Goal: Find contact information: Find contact information

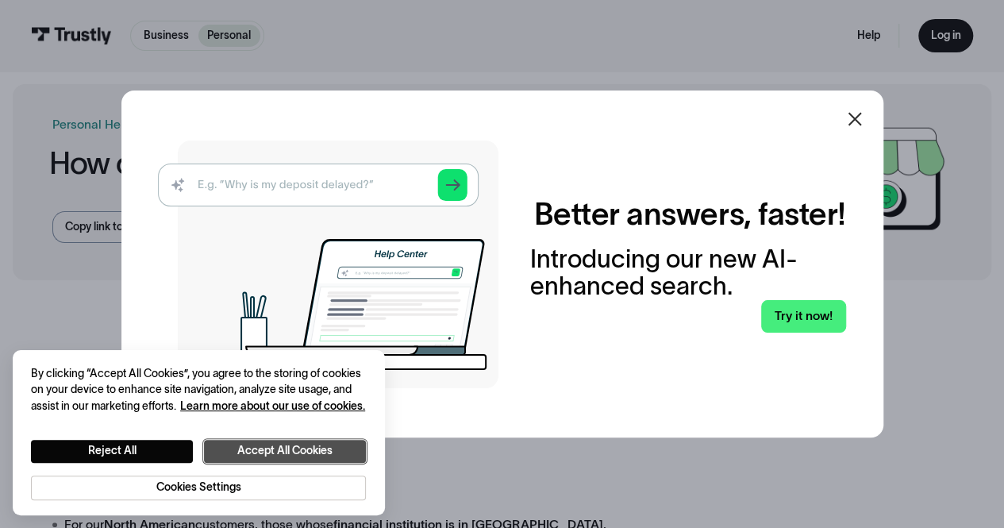
click at [290, 449] on button "Accept All Cookies" at bounding box center [285, 451] width 162 height 23
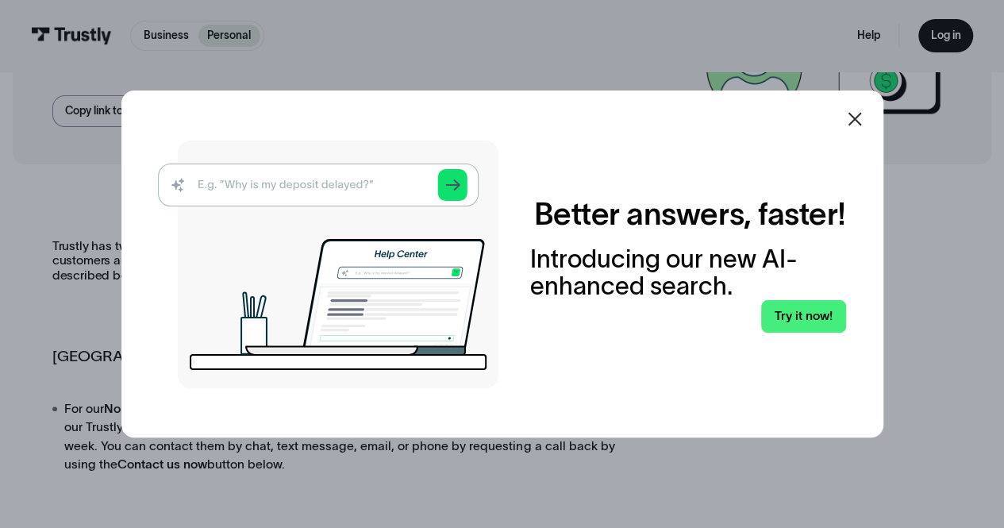
scroll to position [159, 0]
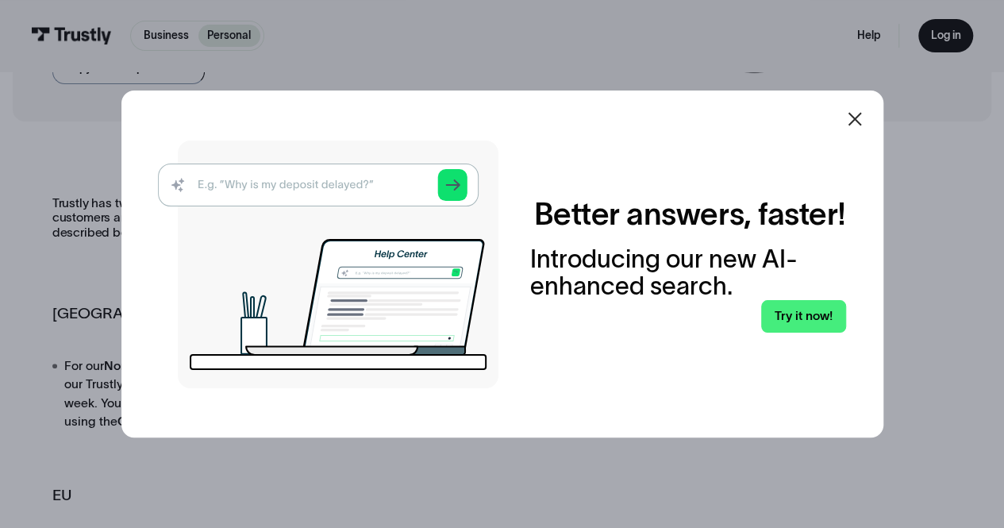
click at [379, 186] on img at bounding box center [328, 264] width 340 height 248
click at [355, 185] on img at bounding box center [328, 264] width 340 height 248
click at [860, 115] on icon at bounding box center [854, 118] width 19 height 19
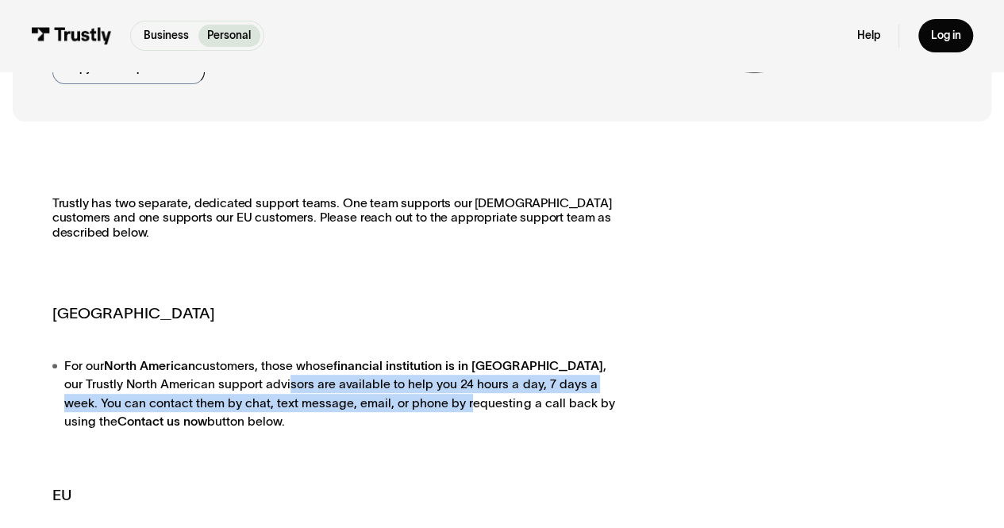
drag, startPoint x: 227, startPoint y: 386, endPoint x: 369, endPoint y: 410, distance: 144.0
click at [369, 410] on li "For our [DEMOGRAPHIC_DATA] customers, those whose financial institution is in […" at bounding box center [341, 393] width 579 height 75
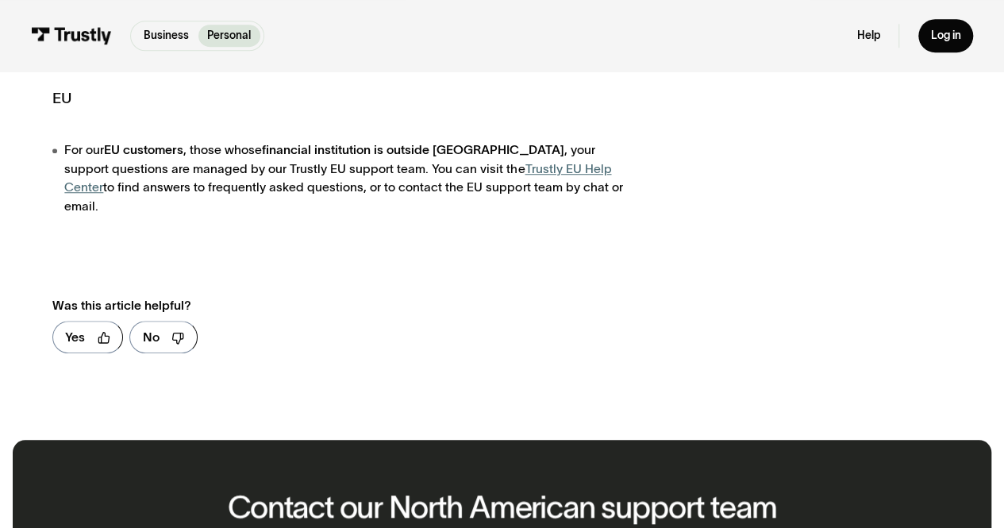
scroll to position [793, 0]
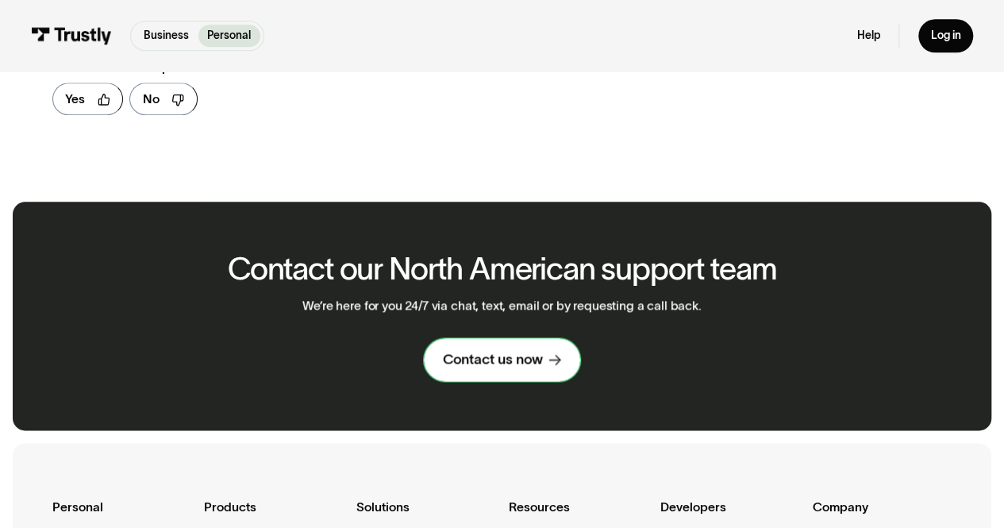
click at [484, 350] on div "Contact us now" at bounding box center [493, 359] width 100 height 18
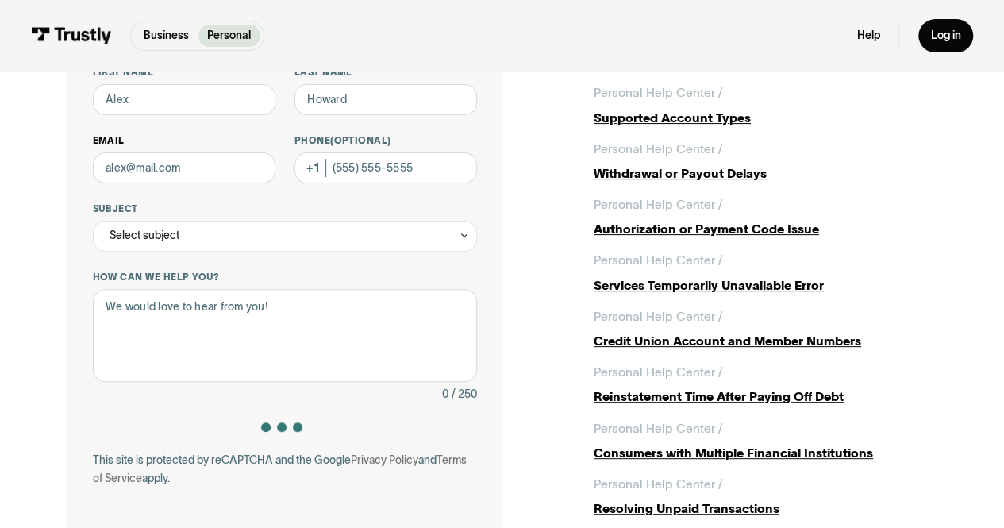
scroll to position [159, 0]
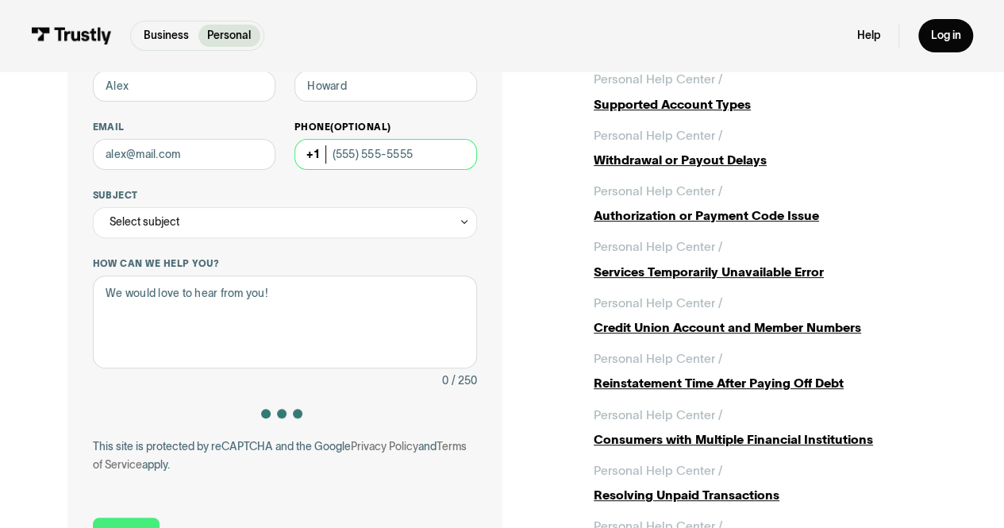
drag, startPoint x: 427, startPoint y: 154, endPoint x: 357, endPoint y: 155, distance: 69.8
click at [357, 155] on input "Phone (Optional)" at bounding box center [385, 154] width 183 height 31
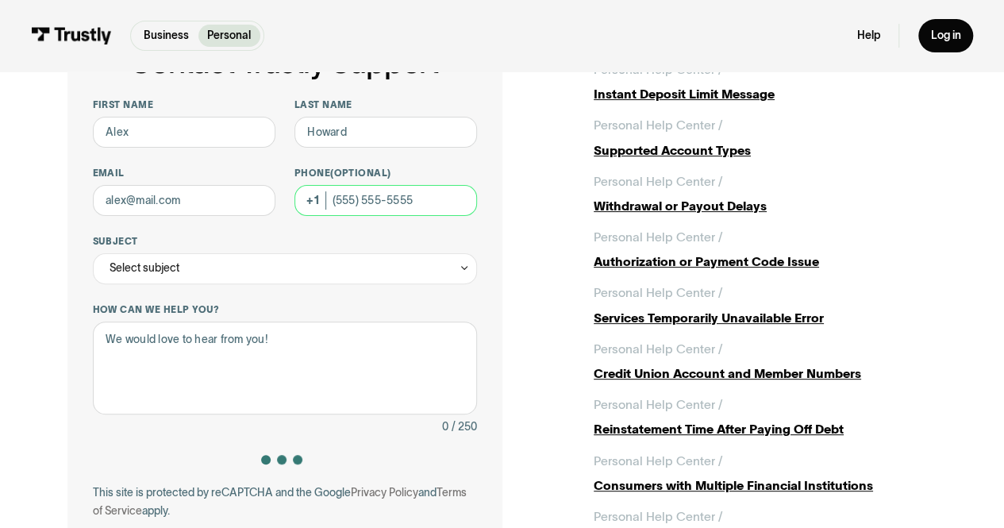
scroll to position [79, 0]
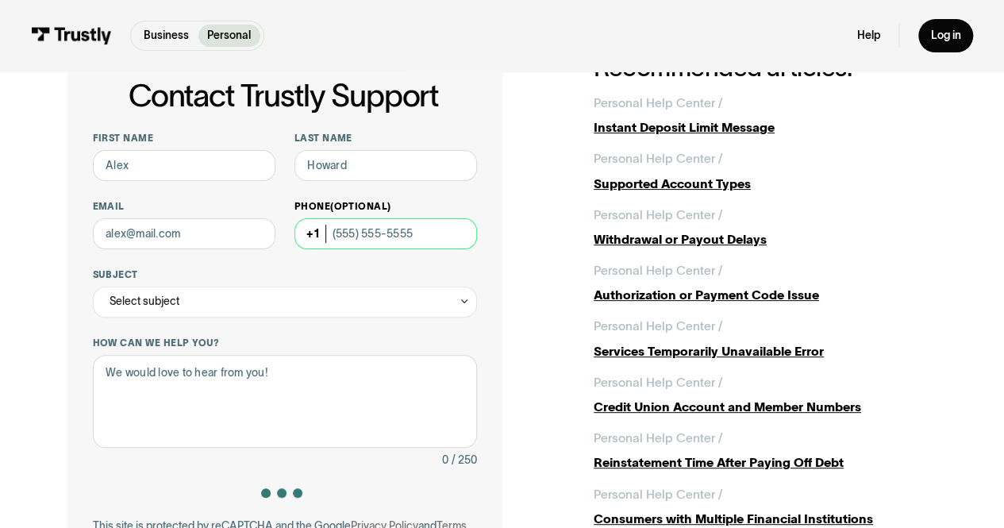
drag, startPoint x: 333, startPoint y: 235, endPoint x: 424, endPoint y: 225, distance: 91.0
click at [424, 225] on input "Phone (Optional)" at bounding box center [385, 233] width 183 height 31
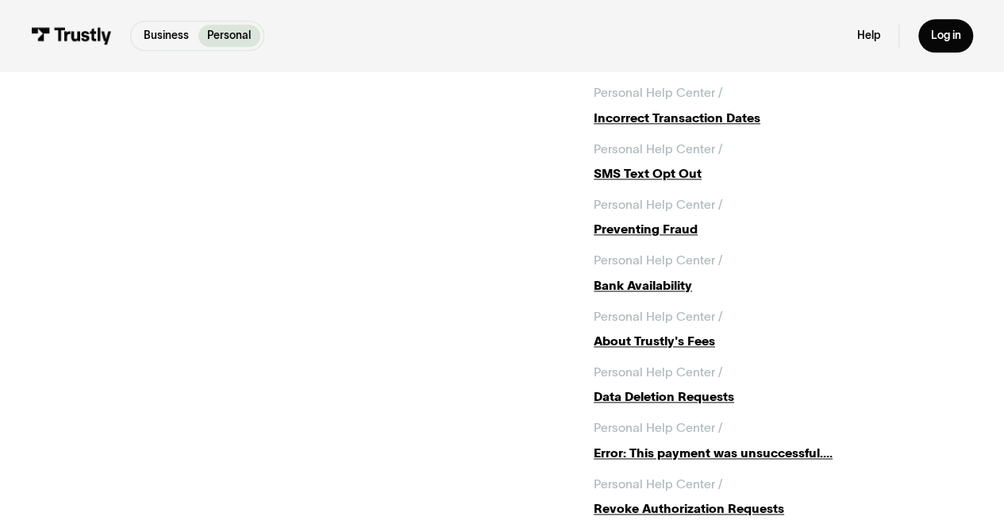
scroll to position [952, 0]
